Goal: Task Accomplishment & Management: Manage account settings

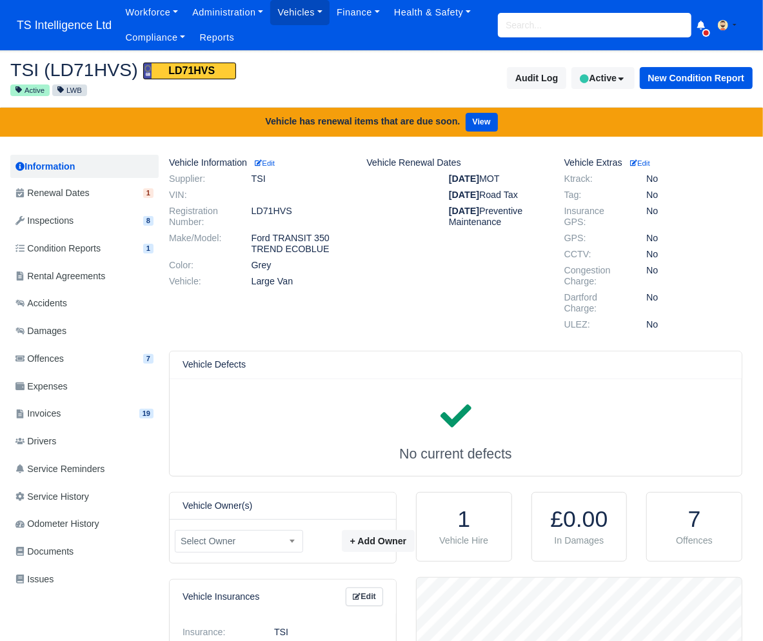
scroll to position [129, 324]
click at [520, 22] on input "search" at bounding box center [594, 25] width 193 height 25
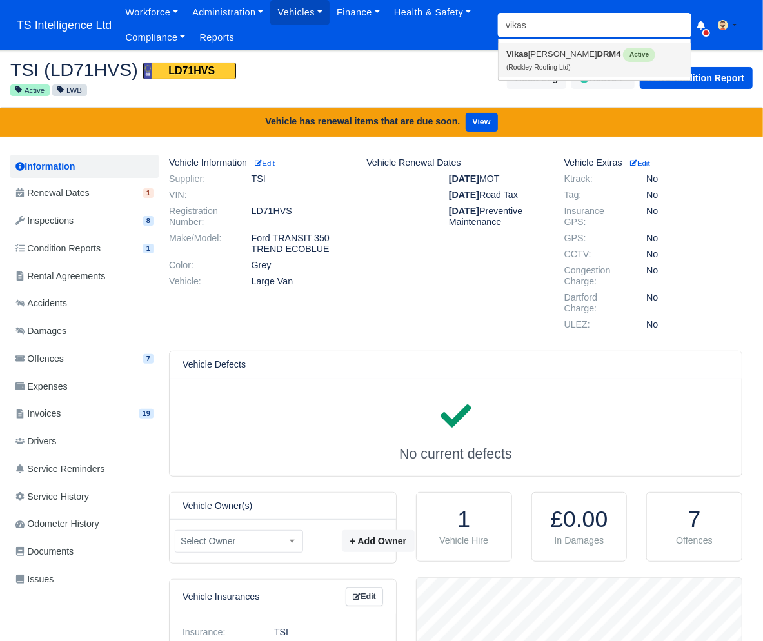
click at [515, 60] on link "Vikas Kumar DRM4 Active (Rockley Roofing Ltd)" at bounding box center [595, 60] width 192 height 34
type input "[PERSON_NAME]"
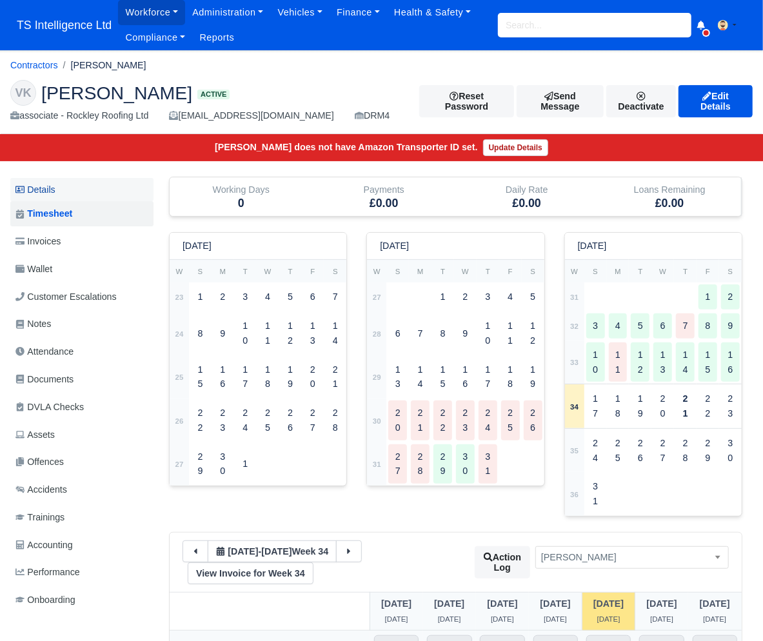
click at [66, 190] on link "Details" at bounding box center [81, 190] width 143 height 24
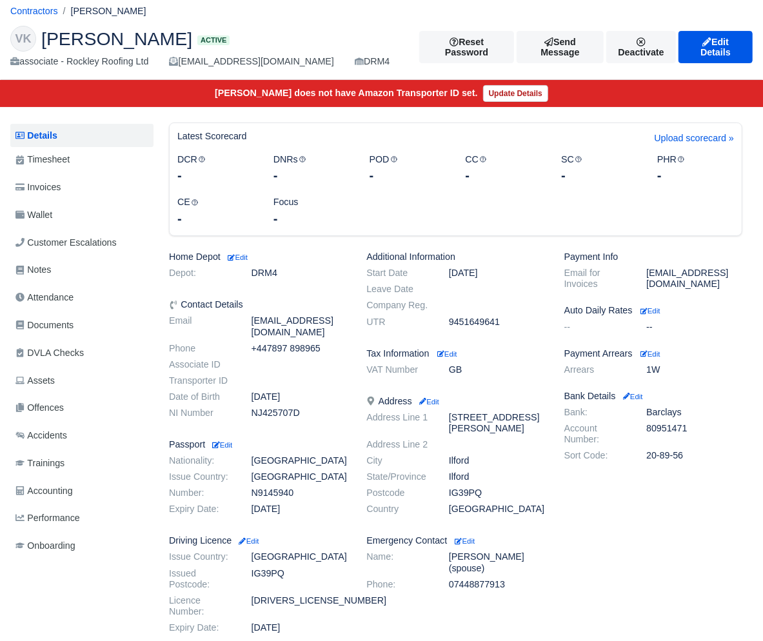
scroll to position [76, 0]
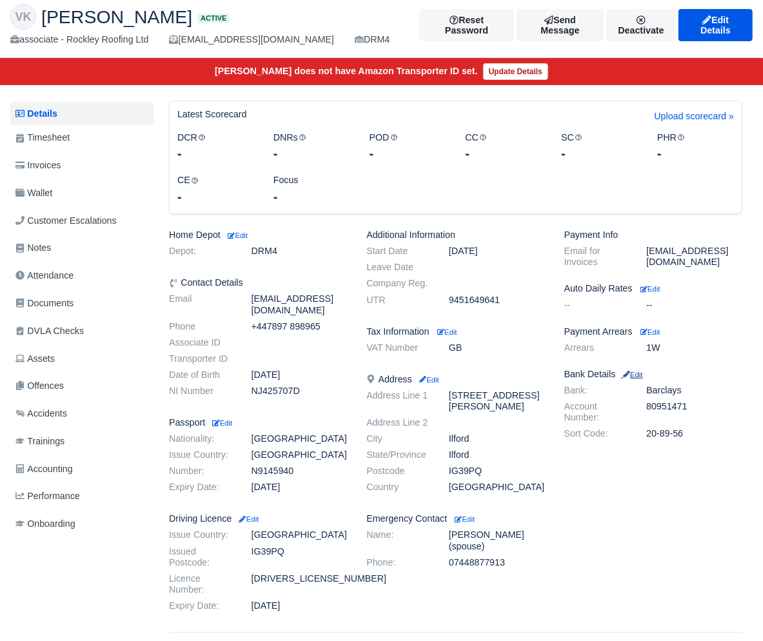
click at [639, 373] on small "Edit" at bounding box center [632, 375] width 22 height 8
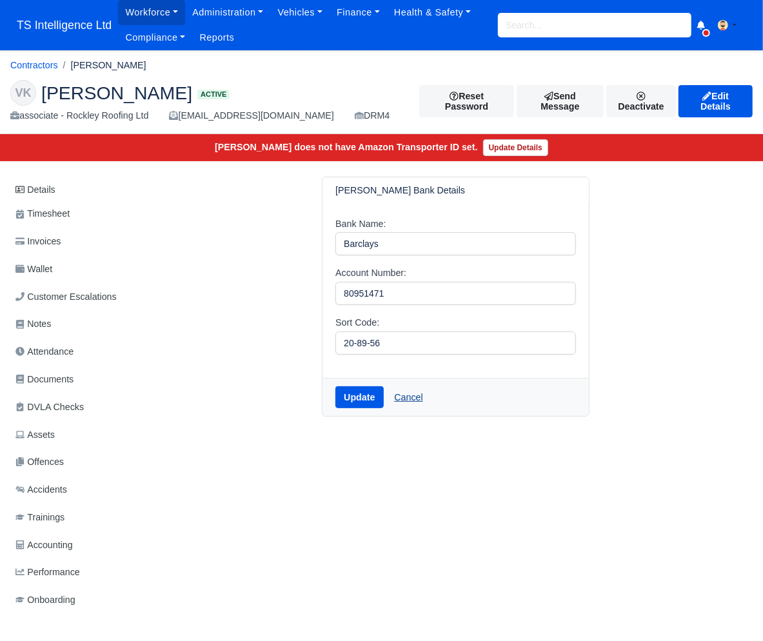
click at [418, 402] on link "Cancel" at bounding box center [408, 397] width 45 height 22
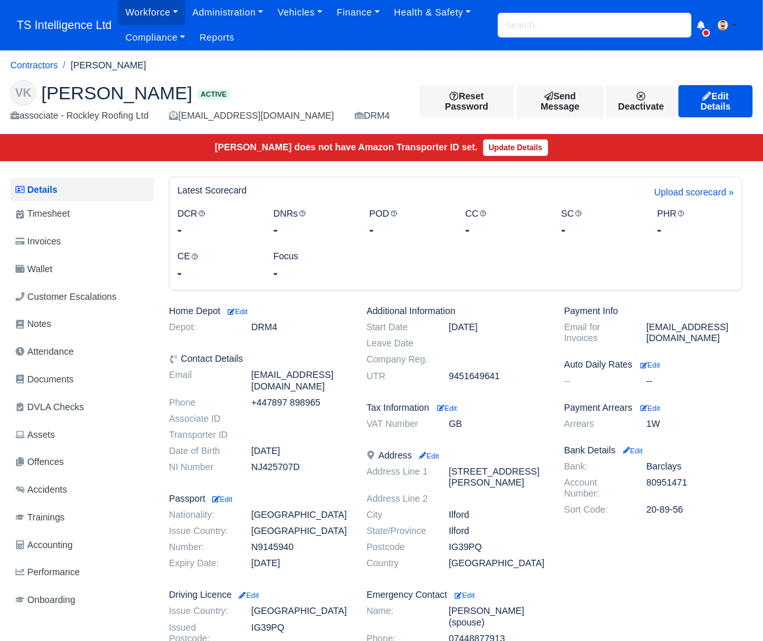
click at [515, 31] on input "search" at bounding box center [594, 25] width 193 height 25
type input "rockley"
click at [28, 64] on link "Contractors" at bounding box center [34, 65] width 48 height 10
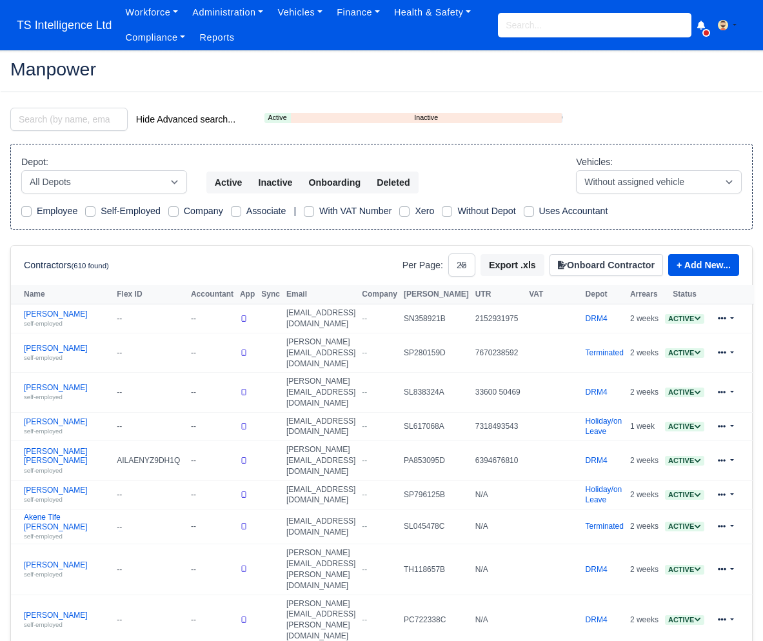
select select "25"
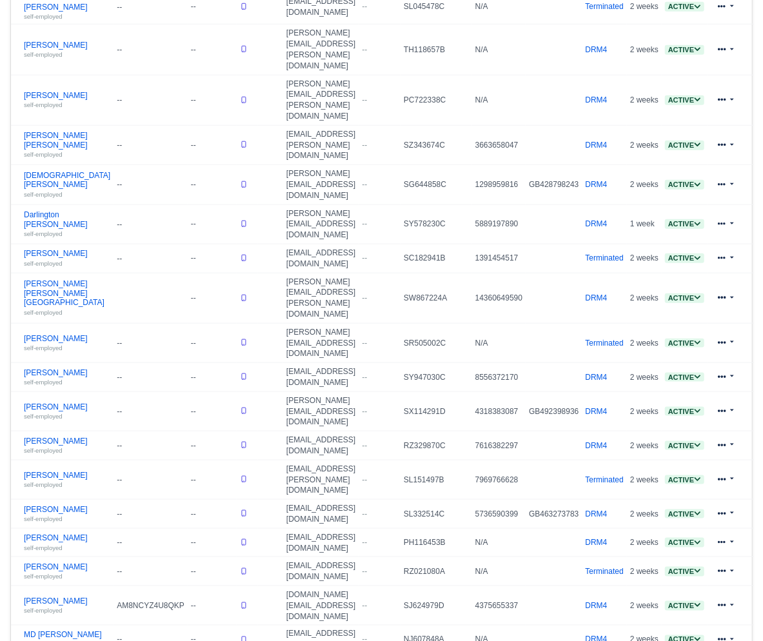
scroll to position [582, 0]
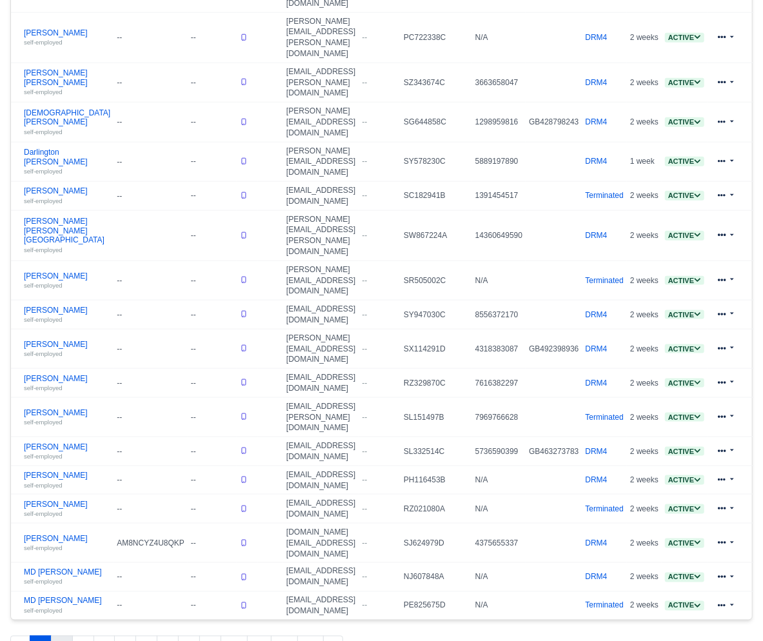
click at [63, 636] on button "2" at bounding box center [62, 647] width 22 height 23
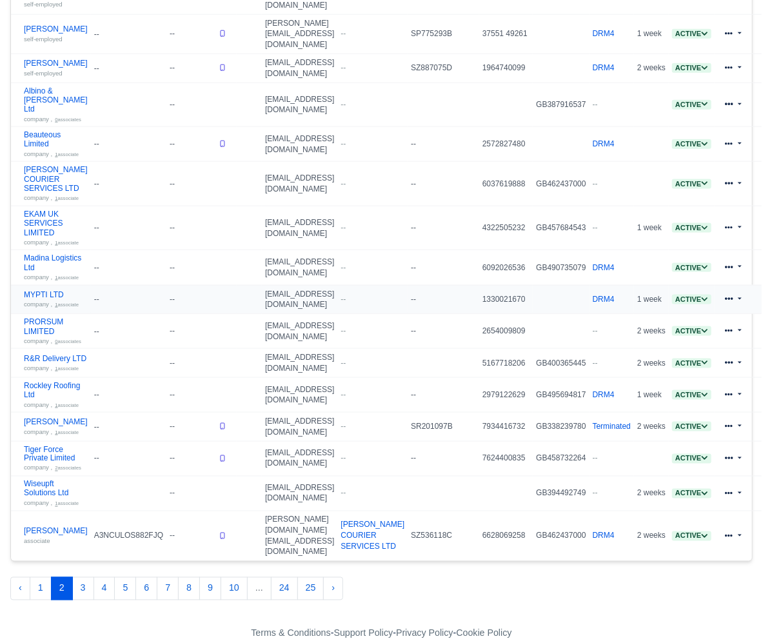
scroll to position [965, 0]
click at [87, 594] on button "3" at bounding box center [83, 588] width 22 height 23
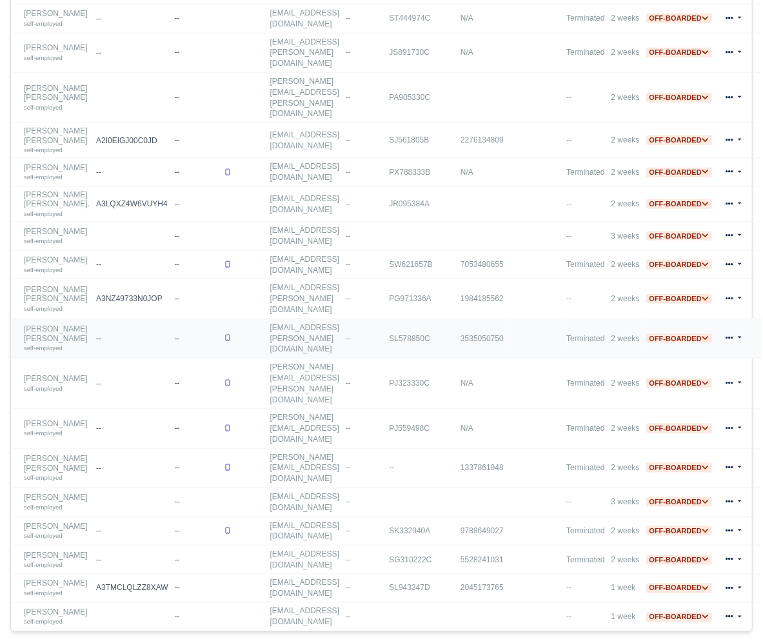
scroll to position [661, 0]
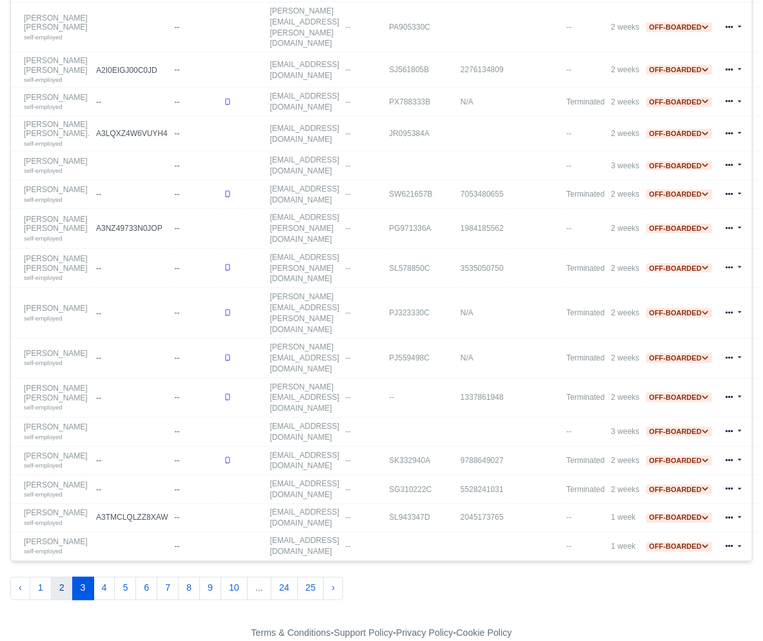
click at [61, 594] on button "2" at bounding box center [62, 588] width 22 height 23
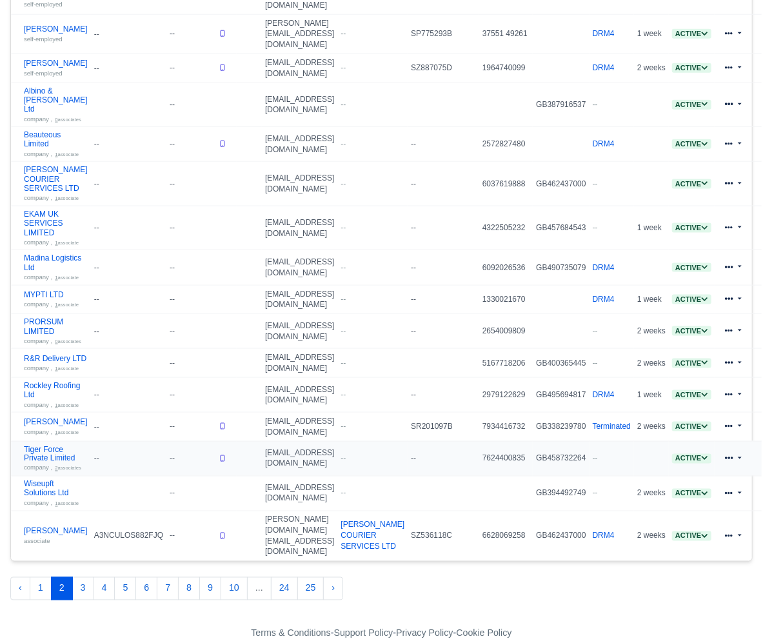
scroll to position [848, 0]
click at [39, 409] on link "Rockley Roofing Ltd company , 1 associate" at bounding box center [56, 395] width 64 height 28
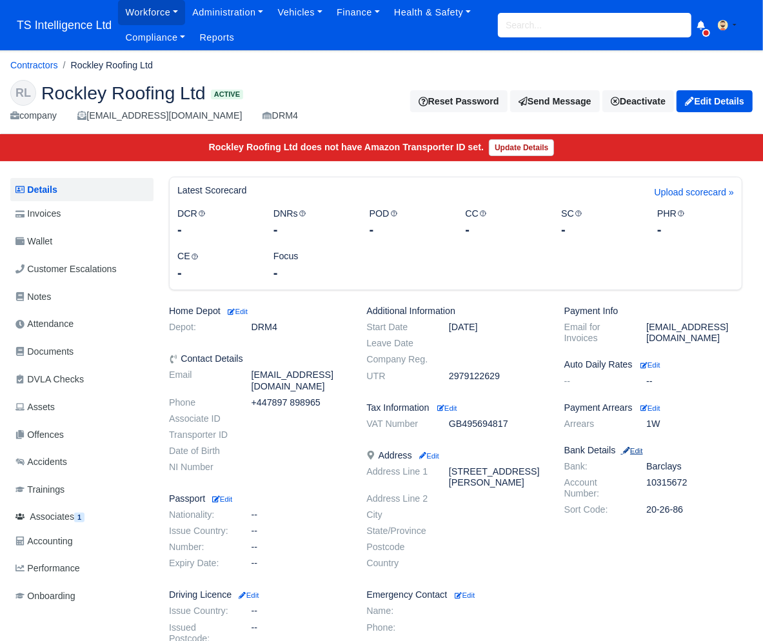
click at [635, 451] on small "Edit" at bounding box center [632, 451] width 22 height 8
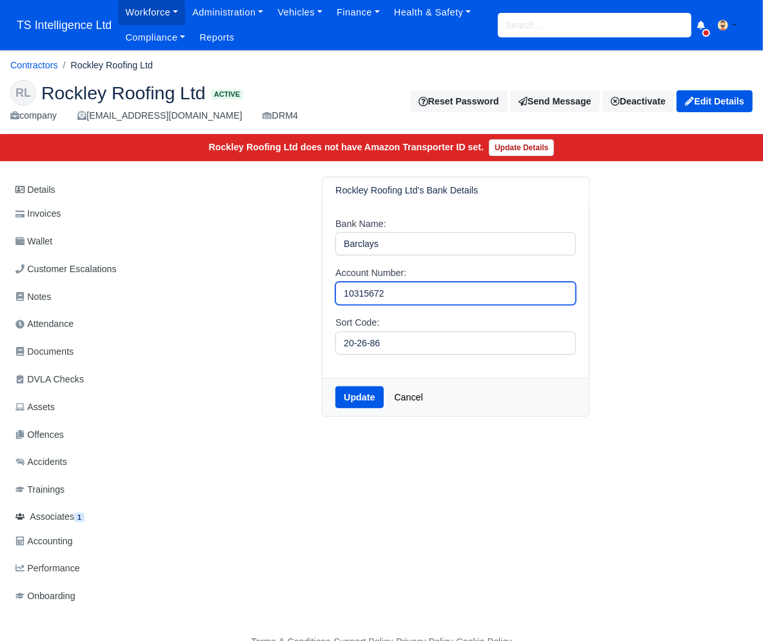
drag, startPoint x: 410, startPoint y: 295, endPoint x: 316, endPoint y: 297, distance: 93.5
click at [316, 297] on div "Rockley Roofing Ltd's Bank Details Bank Name: Barclays Account Number: 10315672…" at bounding box center [455, 297] width 287 height 240
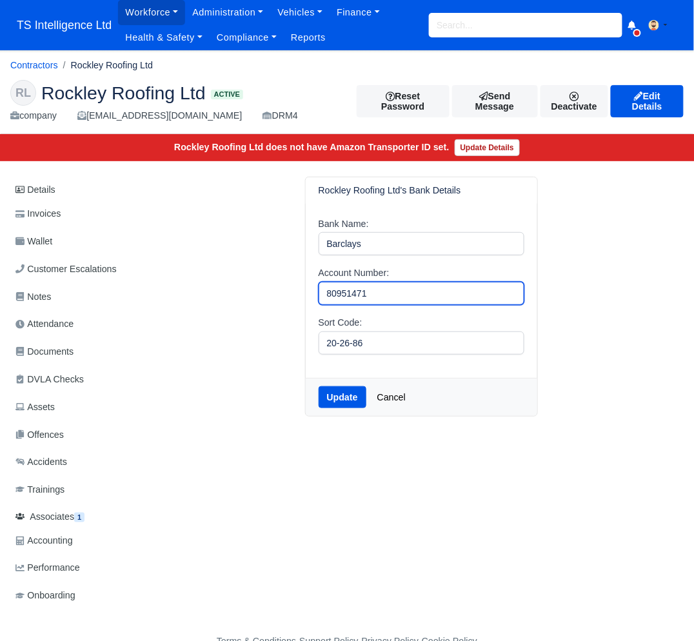
type input "80951471"
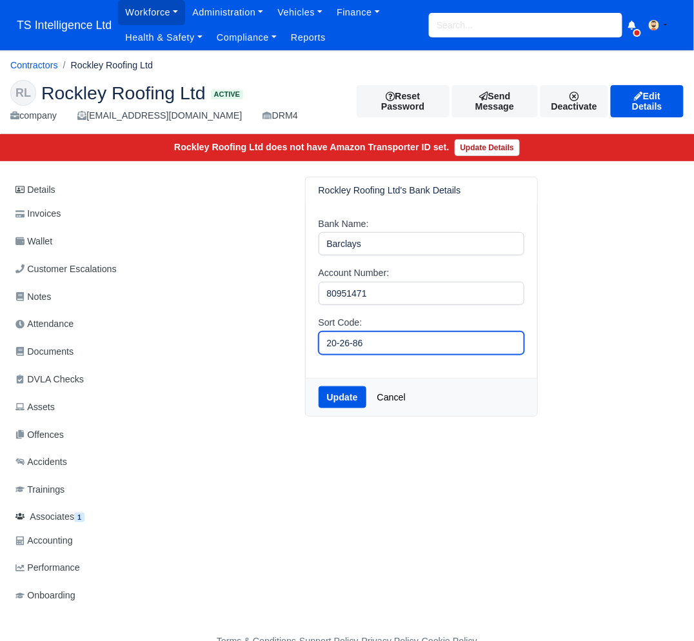
drag, startPoint x: 399, startPoint y: 343, endPoint x: 307, endPoint y: 346, distance: 92.3
click at [307, 346] on div "Bank Name: Barclays Account Number: 80951471 Sort Code: 20-26-86" at bounding box center [422, 291] width 232 height 174
click at [543, 382] on div "Rockley Roofing Ltd's Bank Details Bank Name: Barclays Account Number: 80951471…" at bounding box center [421, 297] width 252 height 240
drag, startPoint x: 345, startPoint y: 346, endPoint x: 377, endPoint y: 346, distance: 32.3
click at [377, 346] on input "20-26-86" at bounding box center [422, 342] width 206 height 23
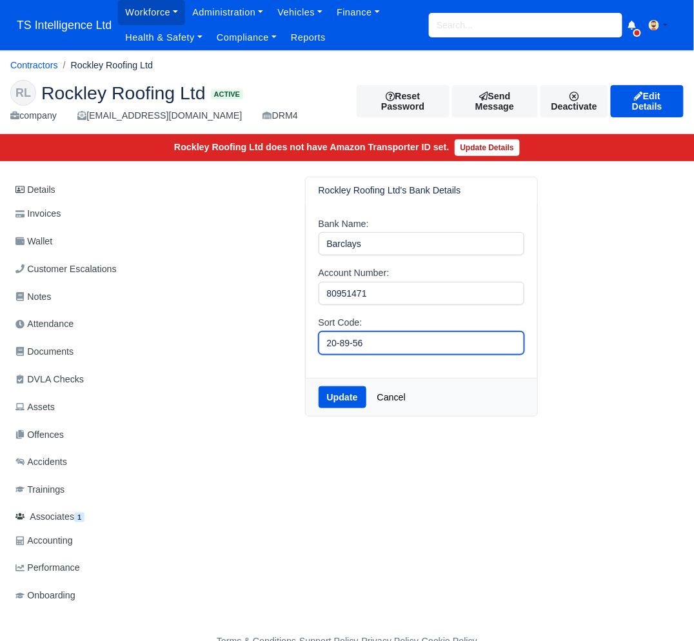
type input "20-89-56"
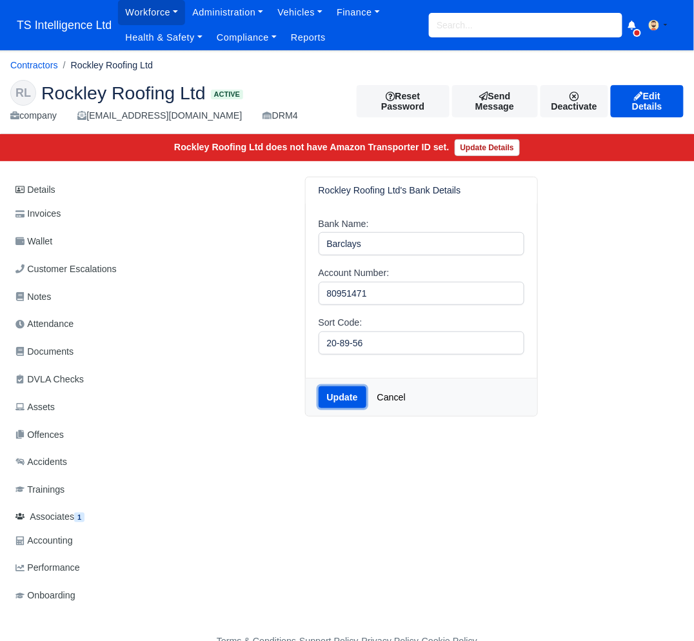
click at [341, 400] on button "Update" at bounding box center [343, 397] width 48 height 22
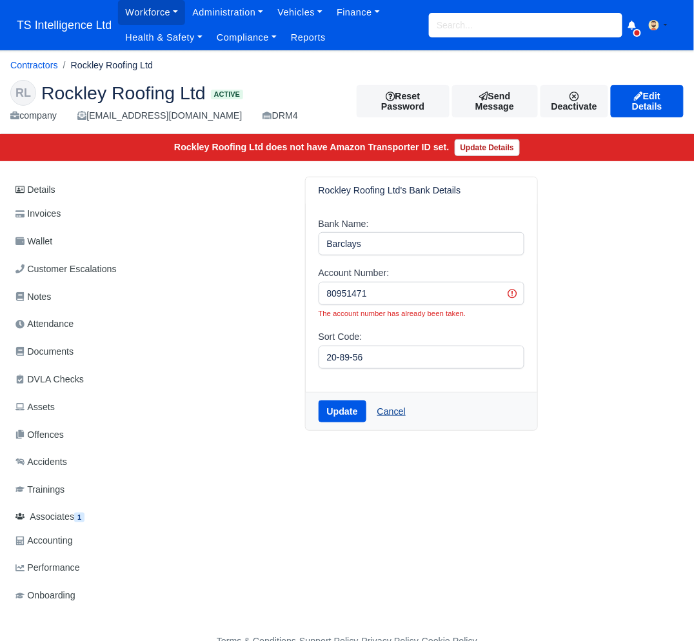
click at [395, 415] on link "Cancel" at bounding box center [391, 411] width 45 height 22
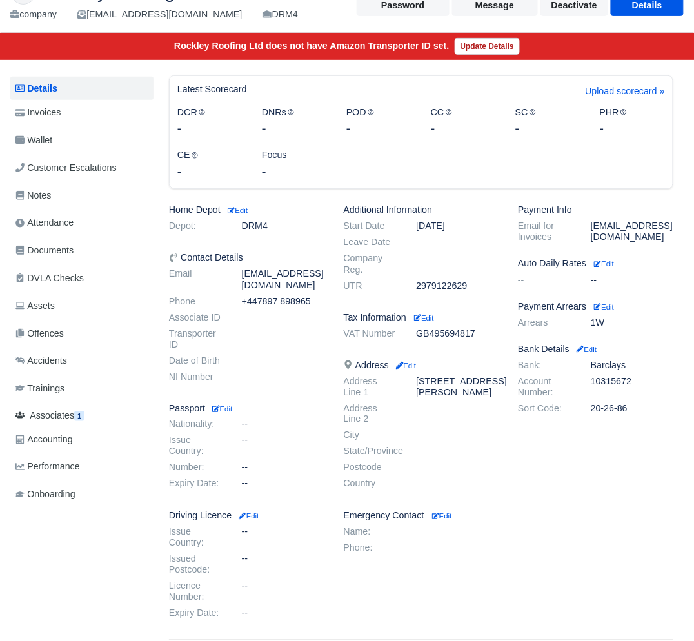
scroll to position [139, 0]
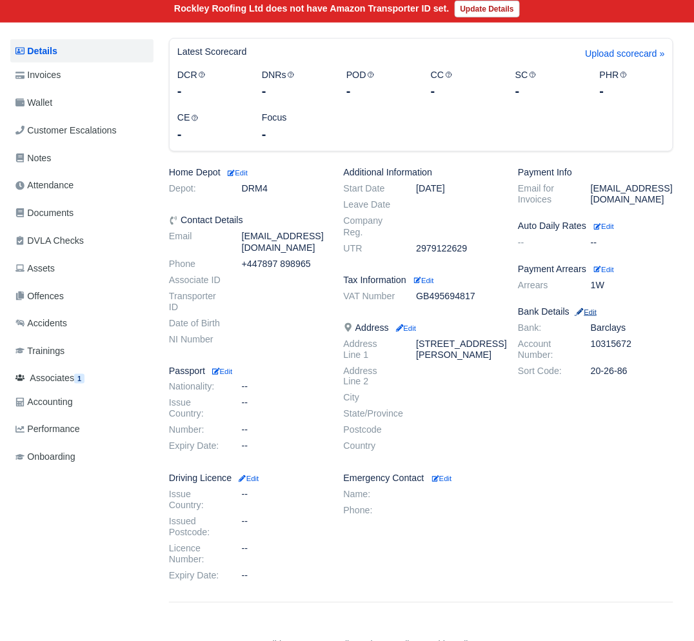
click at [593, 315] on small "Edit" at bounding box center [586, 312] width 22 height 8
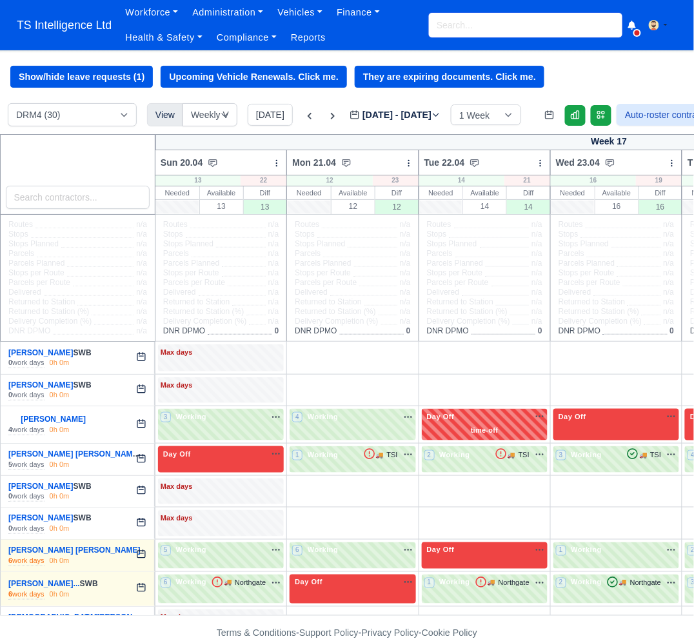
click at [466, 19] on input "search" at bounding box center [525, 25] width 193 height 25
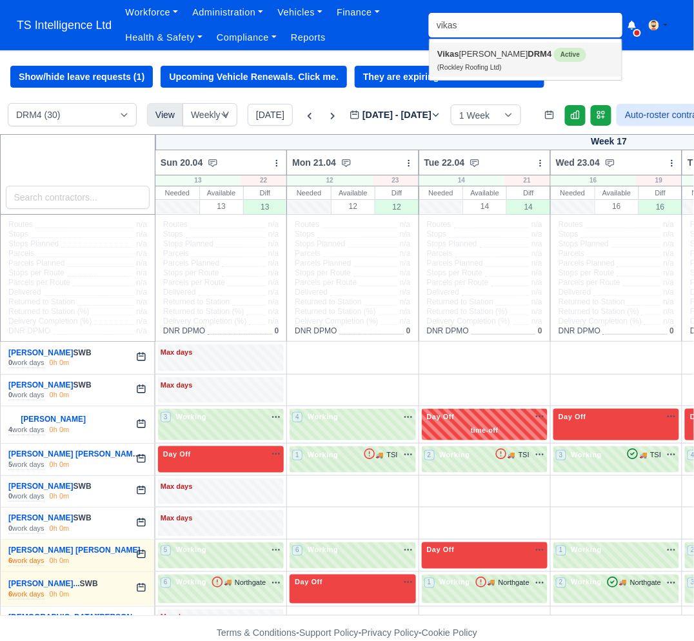
click at [462, 60] on link "Vikas Kumar DRM4 Active (Rockley Roofing Ltd)" at bounding box center [526, 60] width 192 height 34
type input "[PERSON_NAME]"
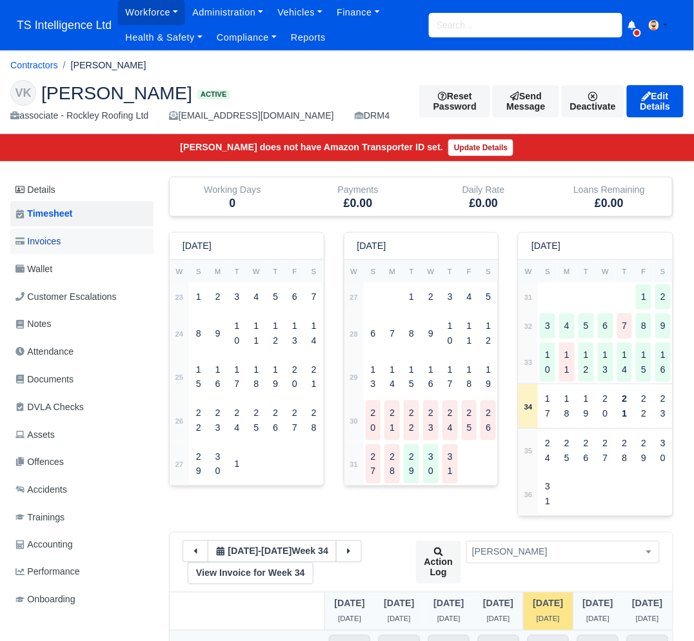
click at [57, 241] on span "Invoices" at bounding box center [37, 241] width 45 height 15
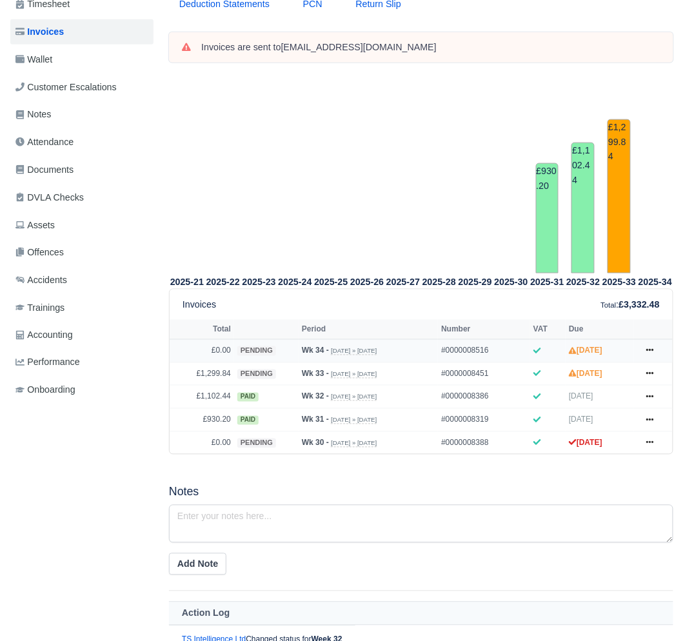
scroll to position [281, 0]
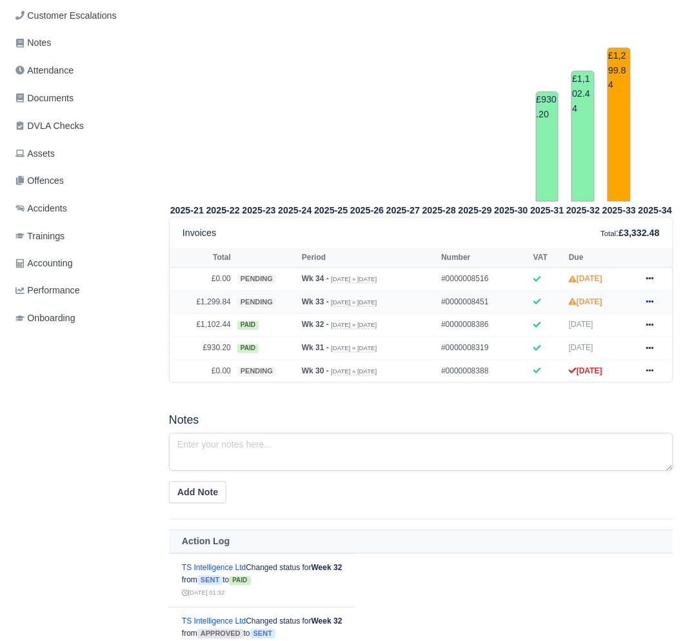
click at [651, 298] on icon at bounding box center [650, 302] width 8 height 8
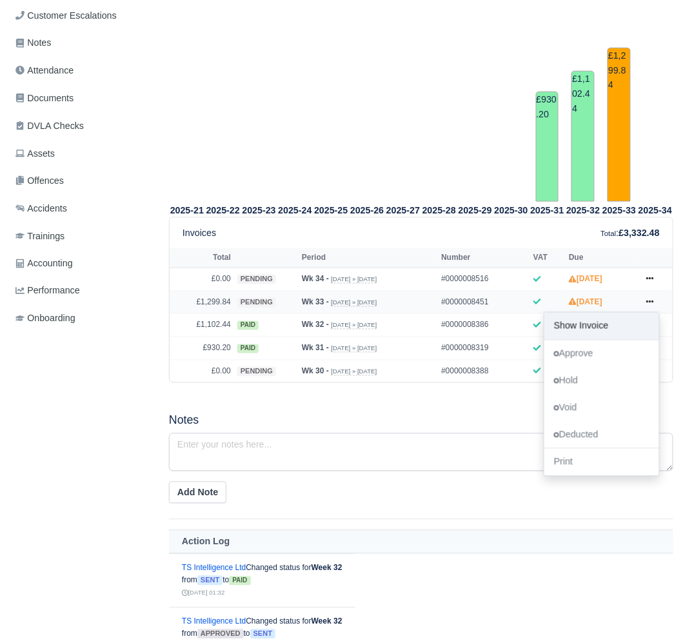
click at [596, 325] on link "Show Invoice" at bounding box center [601, 326] width 115 height 27
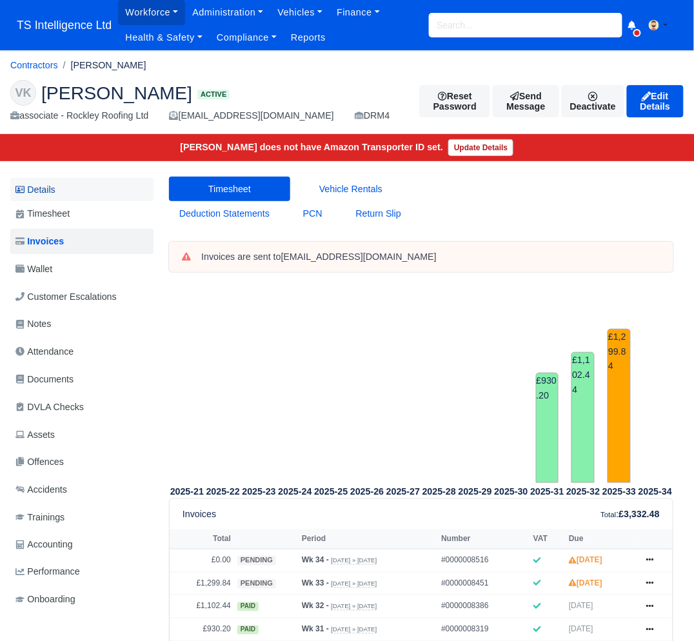
click at [63, 192] on link "Details" at bounding box center [81, 190] width 143 height 24
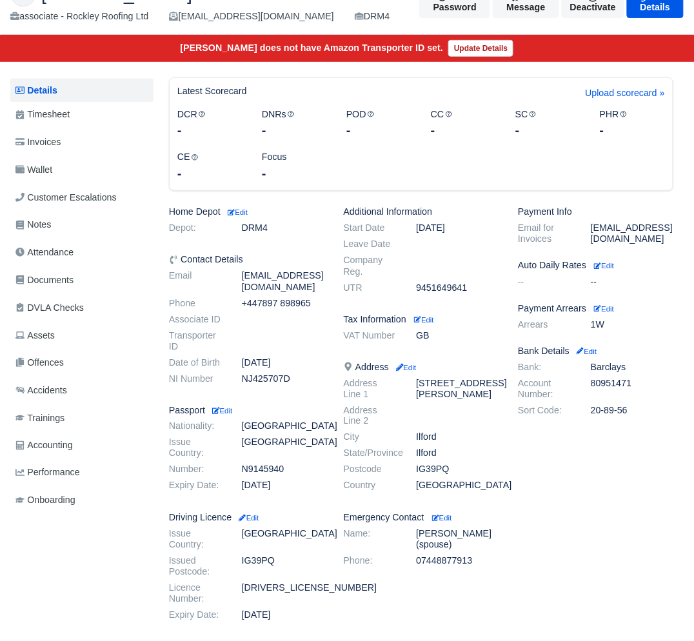
scroll to position [139, 0]
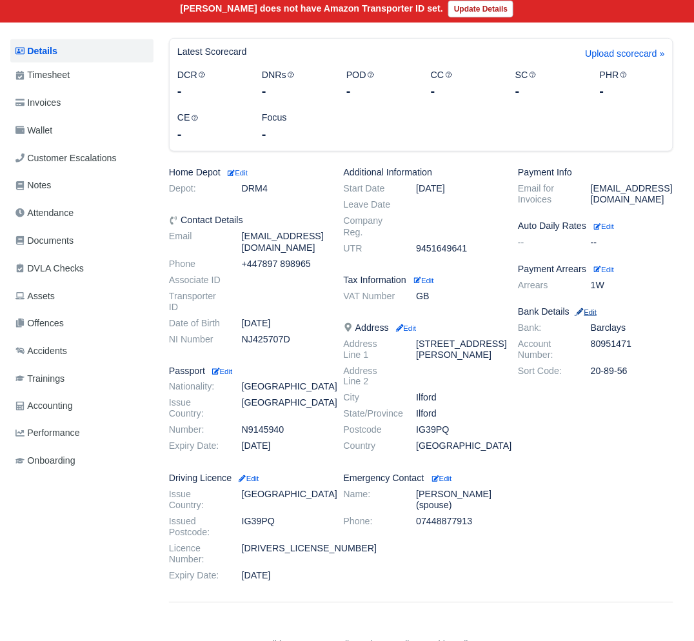
click at [597, 310] on small "Edit" at bounding box center [586, 312] width 22 height 8
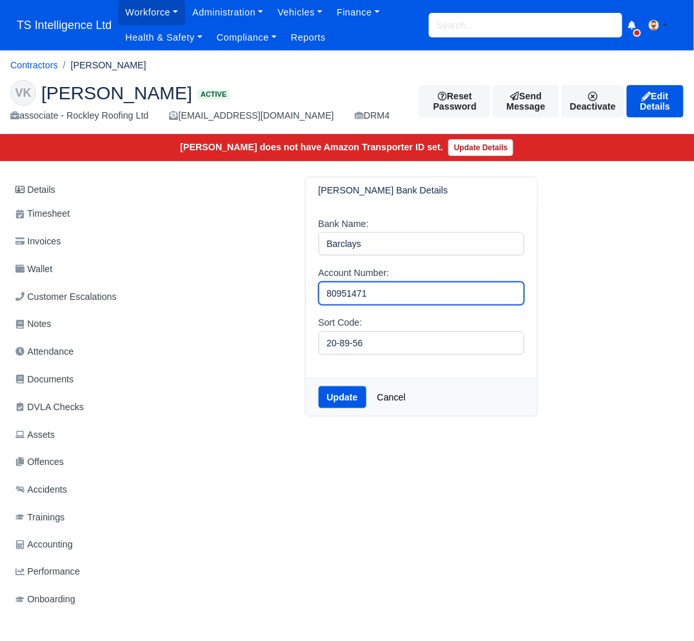
click at [419, 290] on input "80951471" at bounding box center [422, 293] width 206 height 23
type input "8095147"
click at [341, 399] on button "Update" at bounding box center [343, 397] width 48 height 22
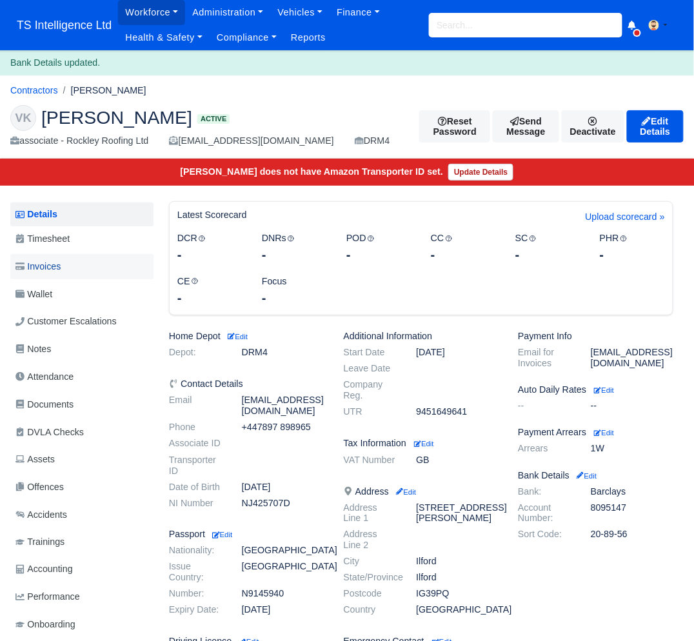
click at [43, 260] on span "Invoices" at bounding box center [37, 266] width 45 height 15
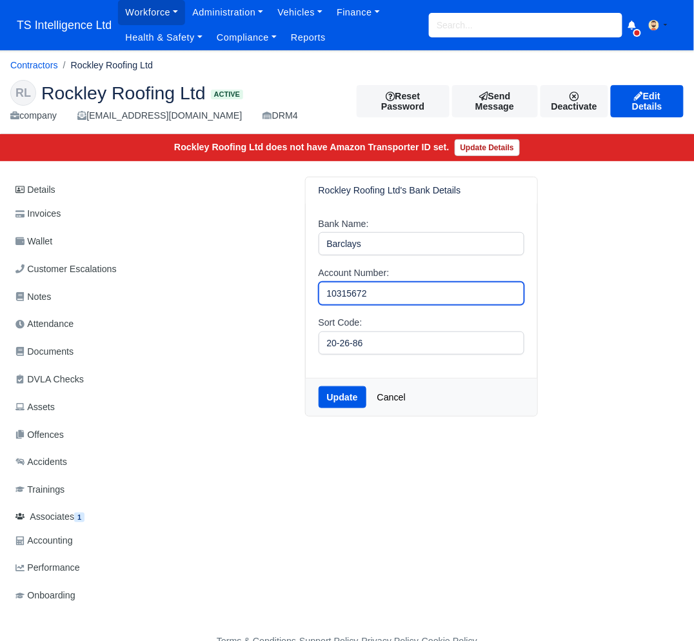
drag, startPoint x: 400, startPoint y: 295, endPoint x: 276, endPoint y: 295, distance: 124.5
click at [276, 295] on div "Rockley Roofing Ltd's Bank Details Bank Name: Barclays Account Number: 10315672…" at bounding box center [421, 297] width 504 height 240
type input "80951471"
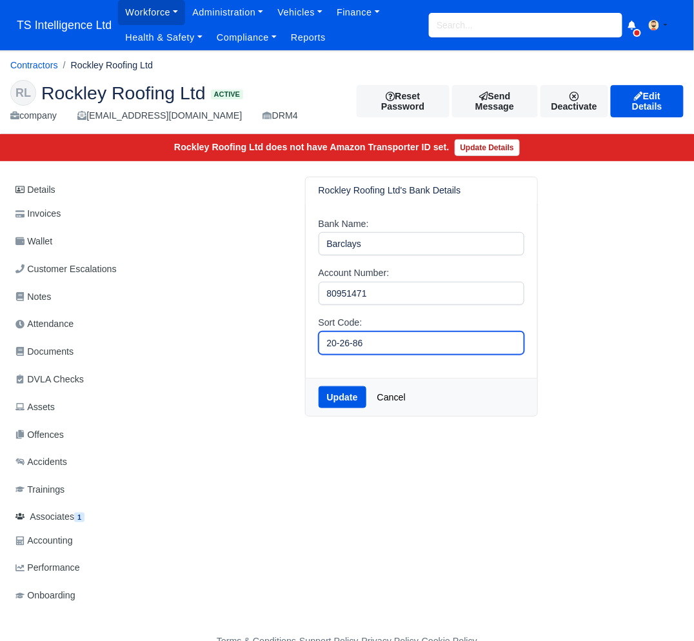
drag, startPoint x: 384, startPoint y: 339, endPoint x: 416, endPoint y: 347, distance: 32.7
click at [416, 347] on input "20-26-86" at bounding box center [422, 342] width 206 height 23
click at [339, 346] on input "208956" at bounding box center [422, 342] width 206 height 23
click at [355, 346] on input "20-8956" at bounding box center [422, 342] width 206 height 23
type input "20-89-56"
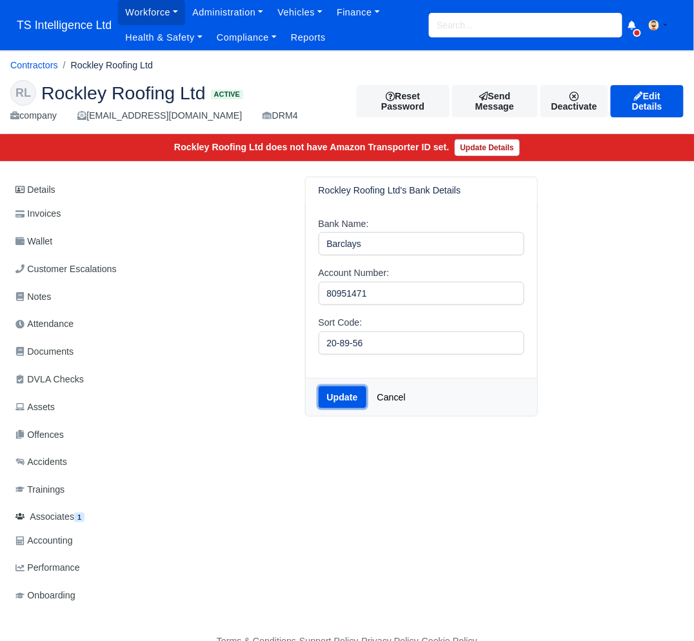
click at [353, 388] on button "Update" at bounding box center [343, 397] width 48 height 22
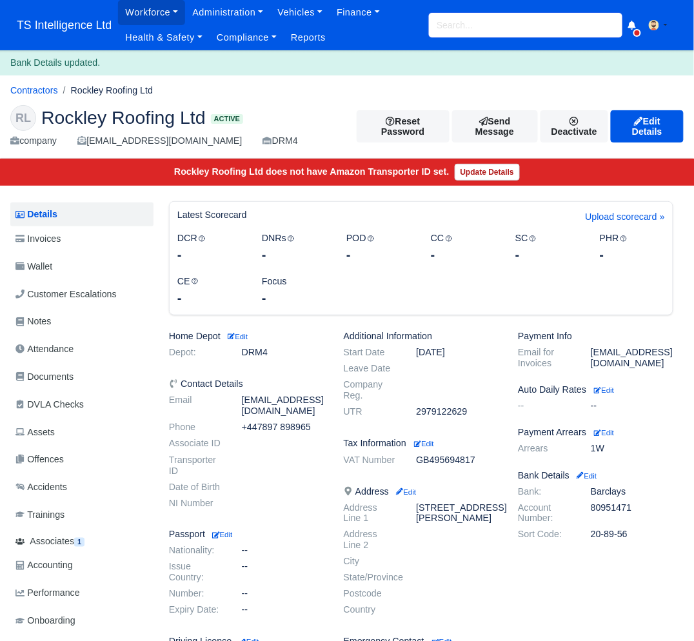
click at [455, 16] on input "search" at bounding box center [525, 25] width 193 height 25
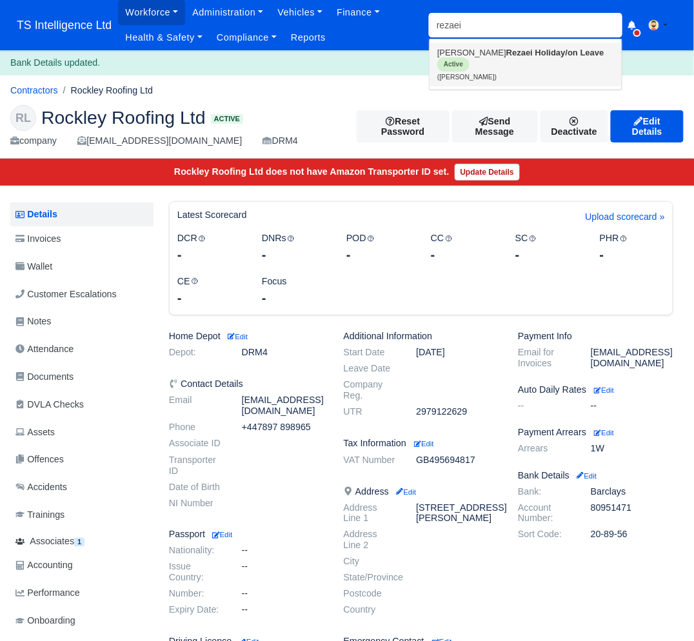
click at [450, 56] on link "[PERSON_NAME]/on Leave Active ([PERSON_NAME])" at bounding box center [526, 65] width 192 height 44
type input "Ahmed Rezaei"
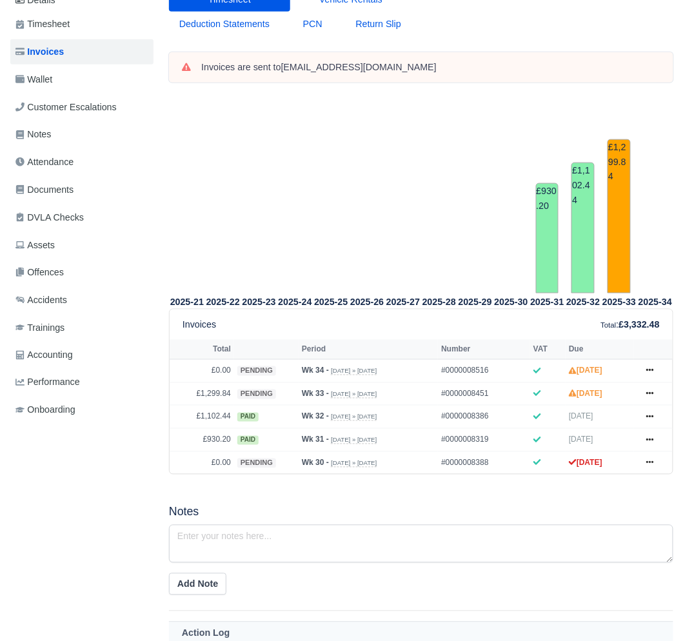
scroll to position [206, 0]
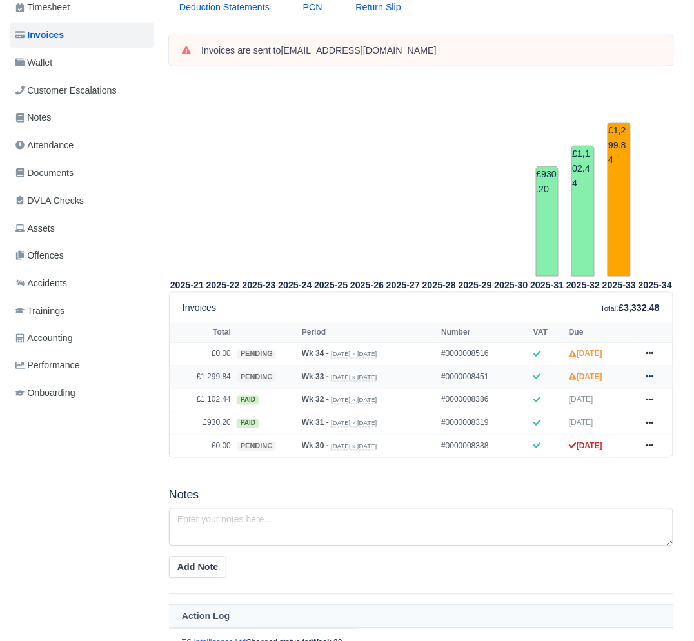
click at [654, 380] on link at bounding box center [649, 378] width 19 height 16
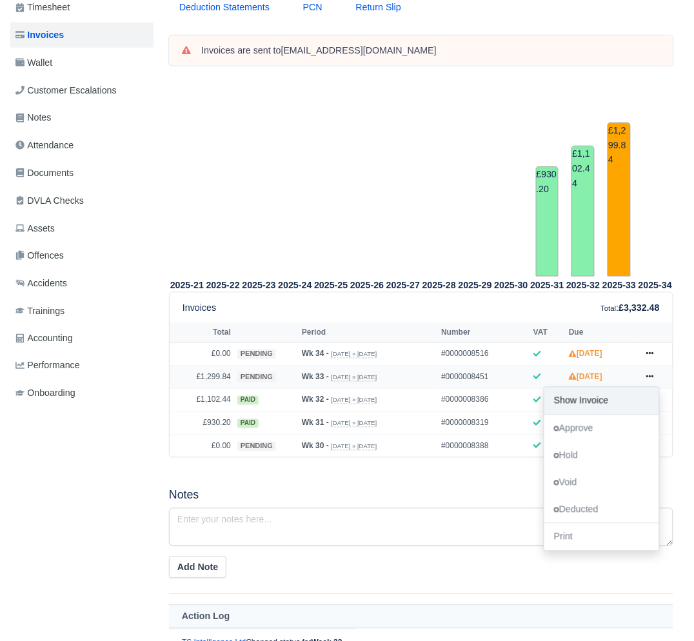
click at [607, 402] on link "Show Invoice" at bounding box center [601, 401] width 115 height 27
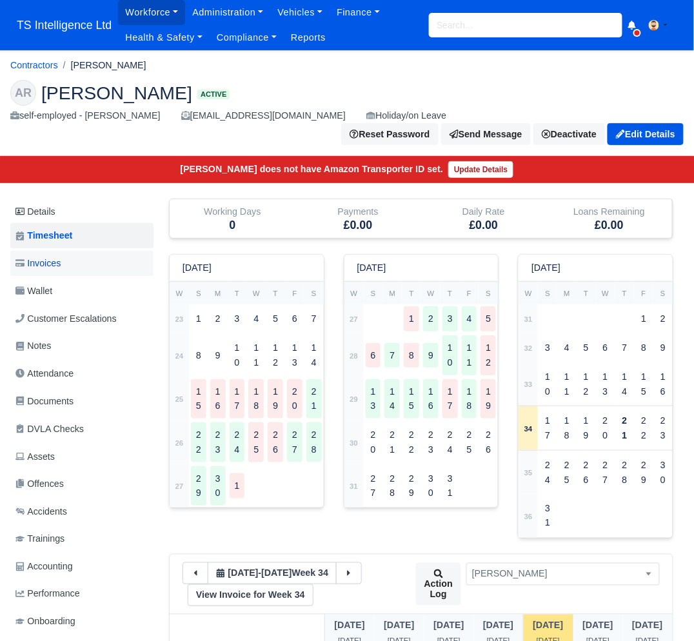
click at [75, 251] on link "Invoices" at bounding box center [81, 263] width 143 height 25
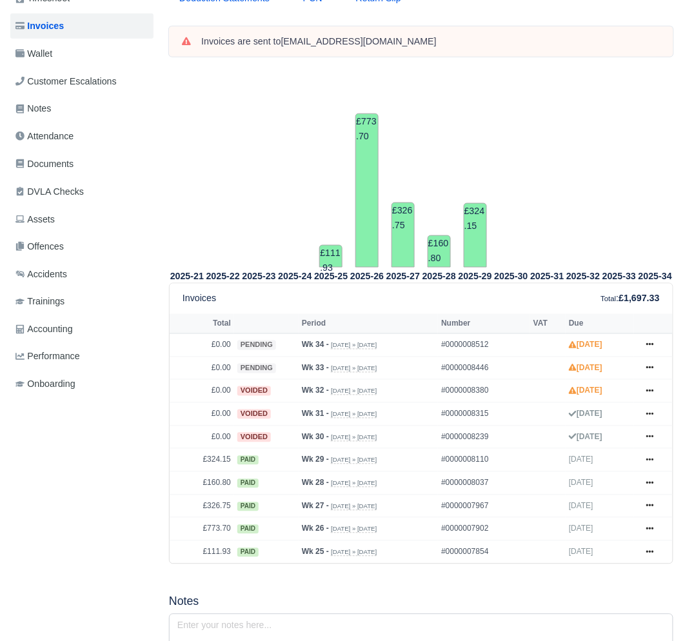
scroll to position [101, 0]
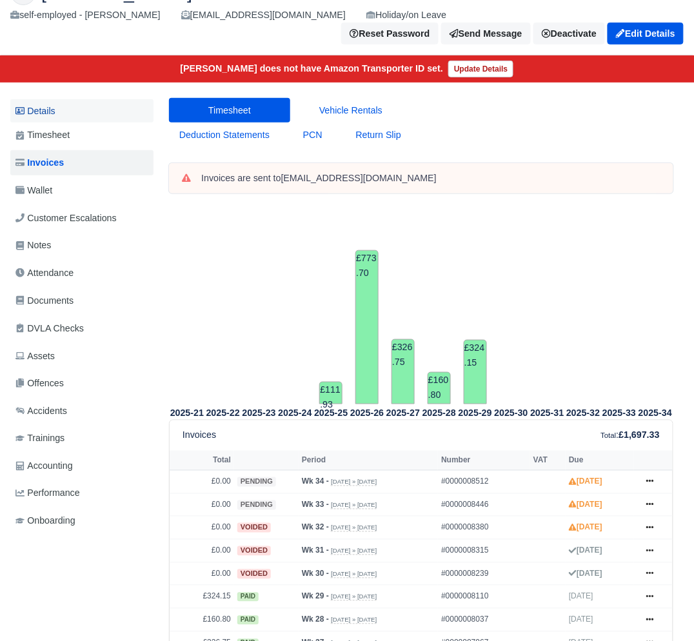
click at [62, 99] on link "Details" at bounding box center [81, 111] width 143 height 24
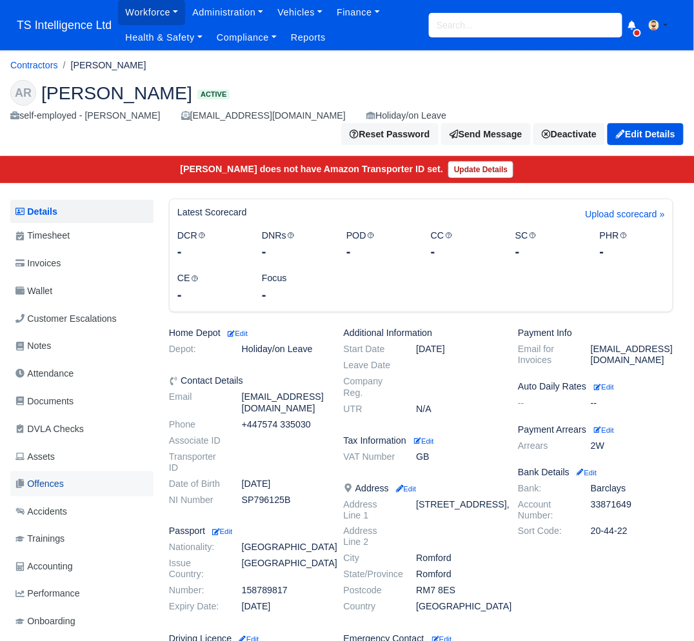
click at [64, 477] on span "Offences" at bounding box center [39, 484] width 48 height 15
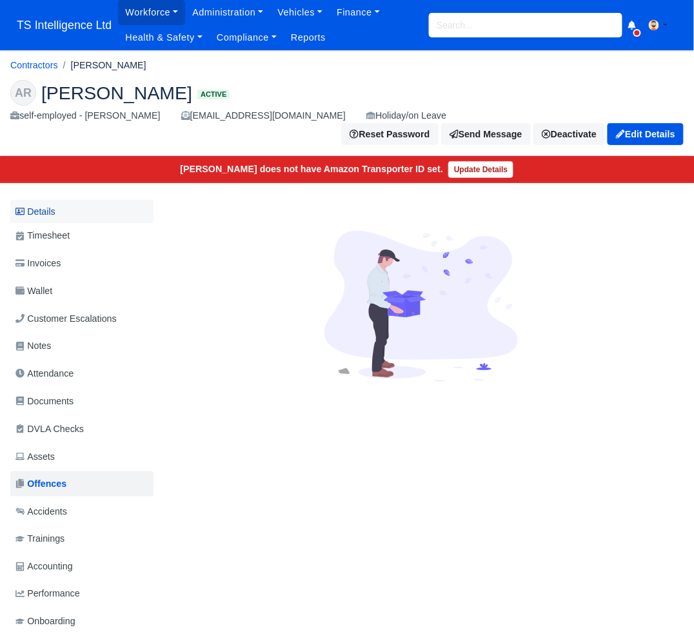
click at [46, 200] on link "Details" at bounding box center [81, 212] width 143 height 24
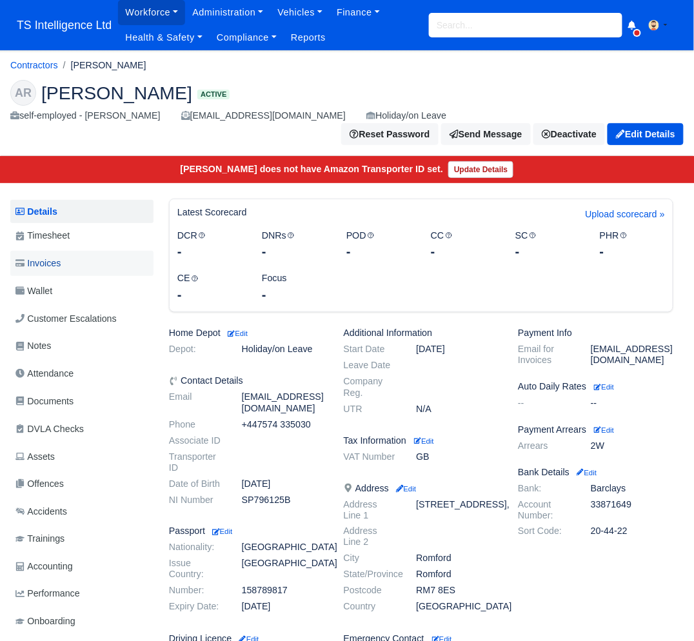
click at [47, 256] on span "Invoices" at bounding box center [37, 263] width 45 height 15
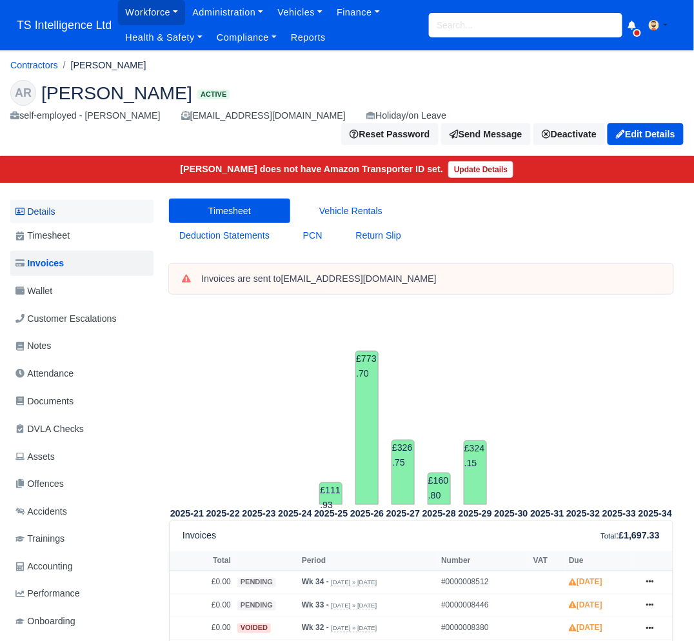
click at [57, 200] on link "Details" at bounding box center [81, 212] width 143 height 24
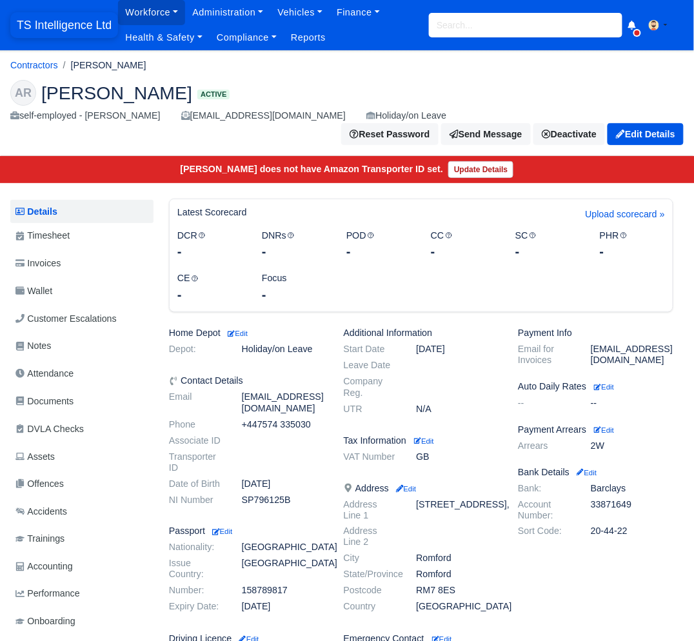
click at [55, 24] on span "TS Intelligence Ltd" at bounding box center [64, 25] width 108 height 26
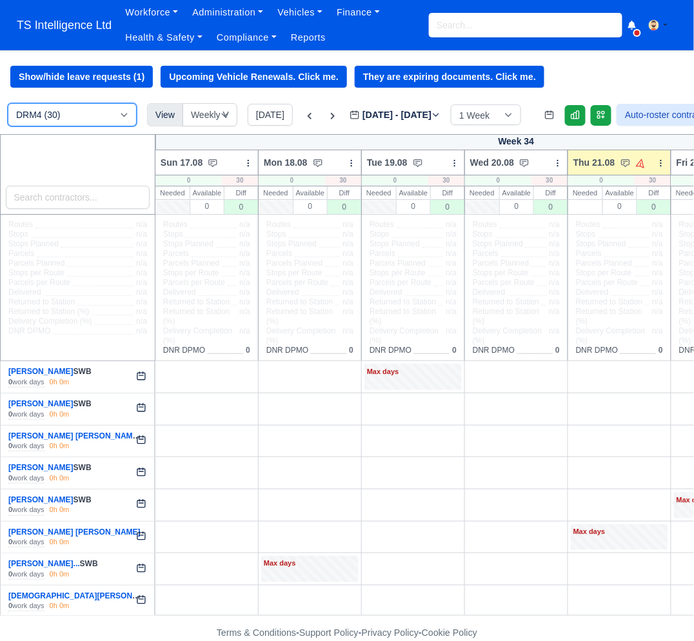
click at [100, 112] on select "DRM4 (30) Holiday/on Leave (2) Terminated (10)" at bounding box center [72, 114] width 129 height 23
select select "5"
click at [8, 104] on select "DRM4 (30) Holiday/on Leave (2) Terminated (10)" at bounding box center [72, 114] width 129 height 23
